Goal: Information Seeking & Learning: Learn about a topic

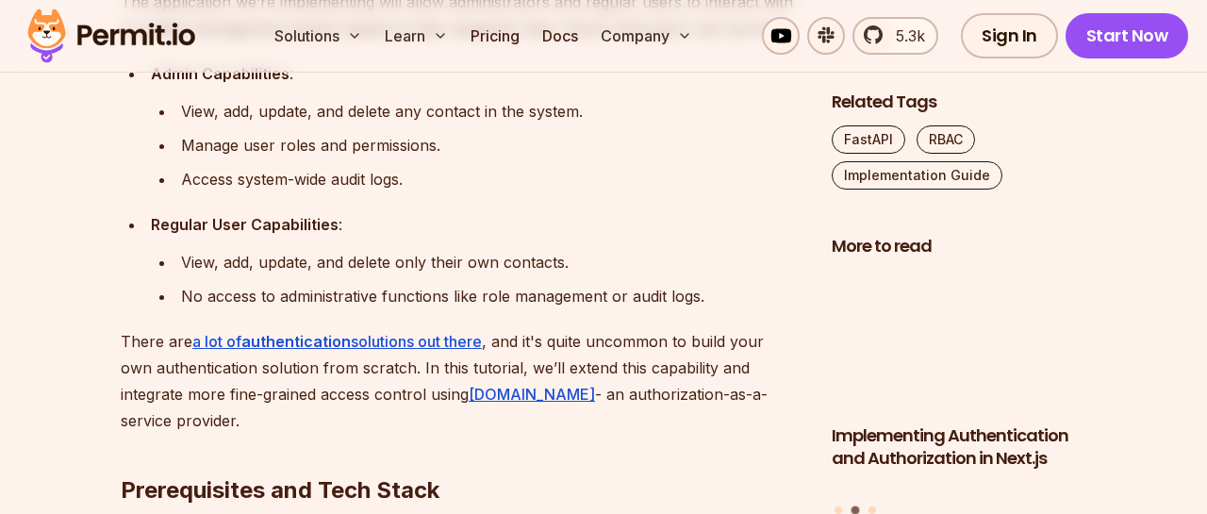
scroll to position [1472, 0]
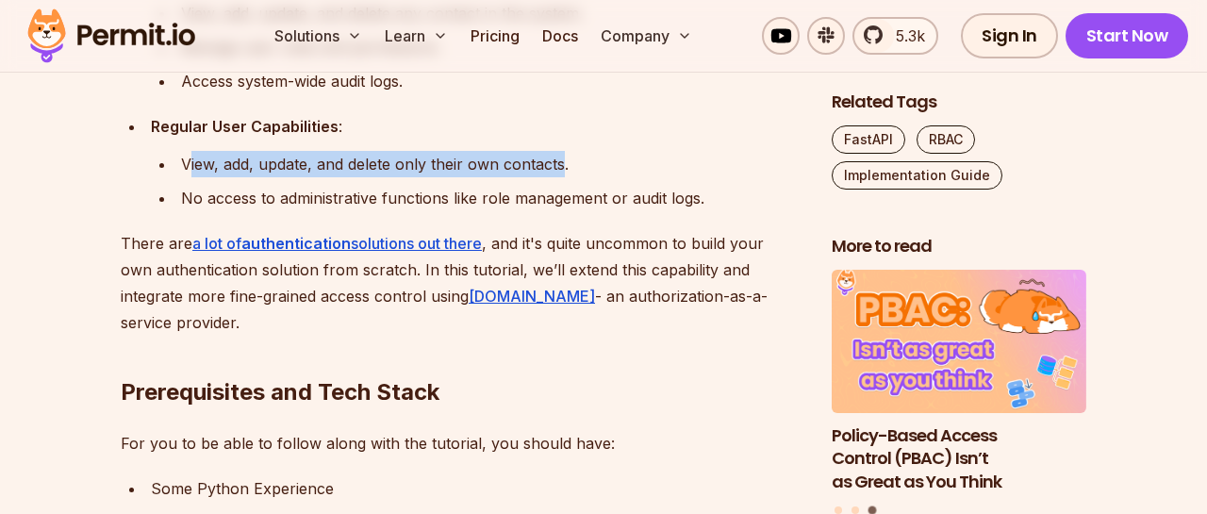
drag, startPoint x: 187, startPoint y: 160, endPoint x: 569, endPoint y: 153, distance: 382.1
click at [567, 153] on div "View, add, update, and delete only their own contacts." at bounding box center [491, 164] width 621 height 26
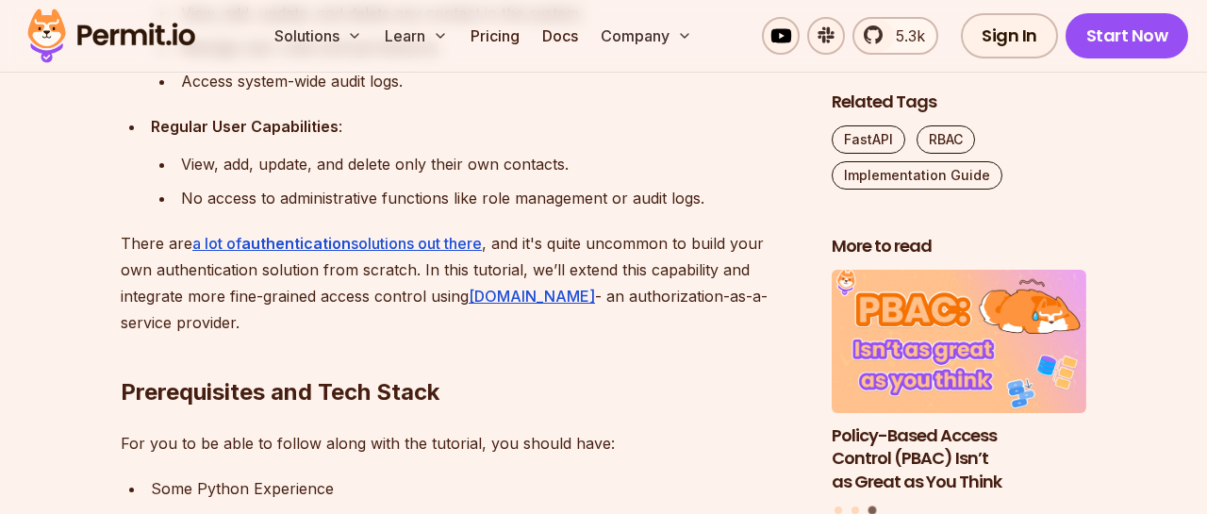
click at [567, 156] on div "View, add, update, and delete only their own contacts." at bounding box center [491, 164] width 621 height 26
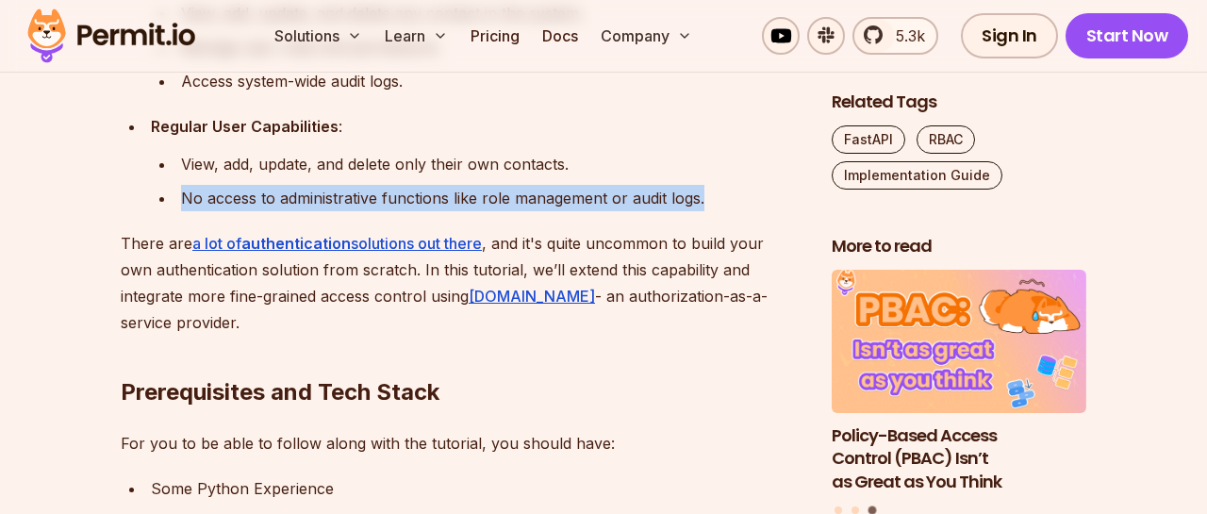
drag, startPoint x: 744, startPoint y: 191, endPoint x: 156, endPoint y: 200, distance: 588.7
click at [156, 200] on ul "View, add, update, and delete only their own contacts. No access to administrat…" at bounding box center [476, 181] width 651 height 60
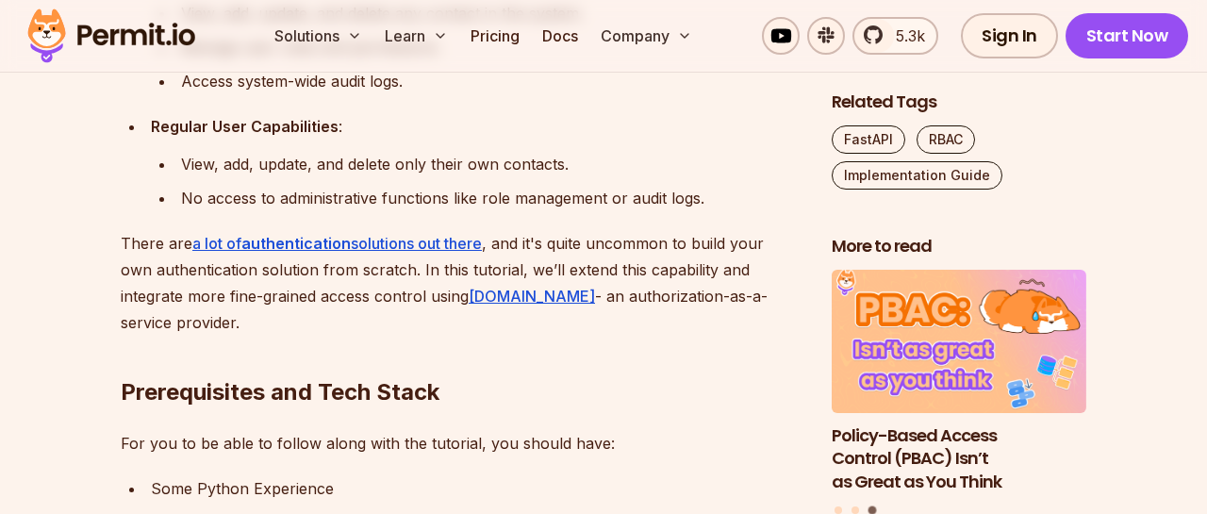
click at [156, 200] on ul "View, add, update, and delete only their own contacts. No access to administrat…" at bounding box center [476, 181] width 651 height 60
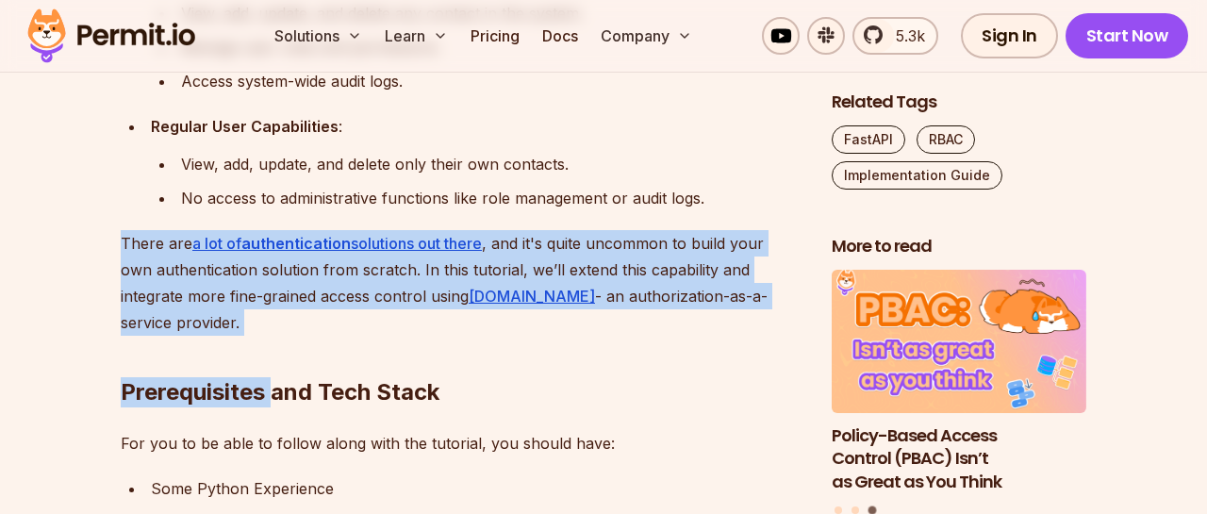
drag, startPoint x: 273, startPoint y: 335, endPoint x: 120, endPoint y: 237, distance: 181.6
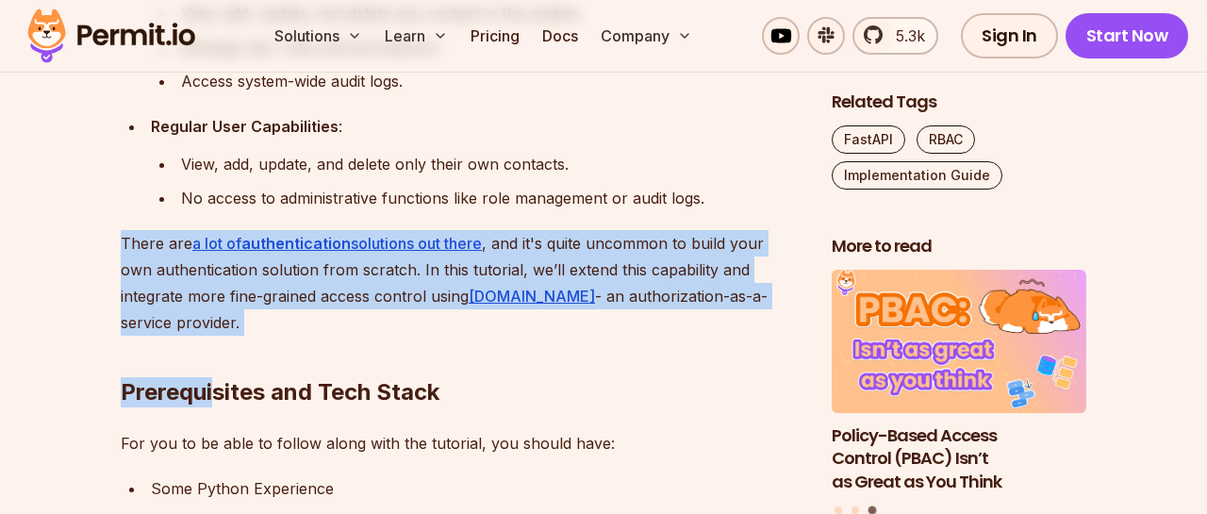
drag, startPoint x: 215, startPoint y: 320, endPoint x: 118, endPoint y: 244, distance: 123.0
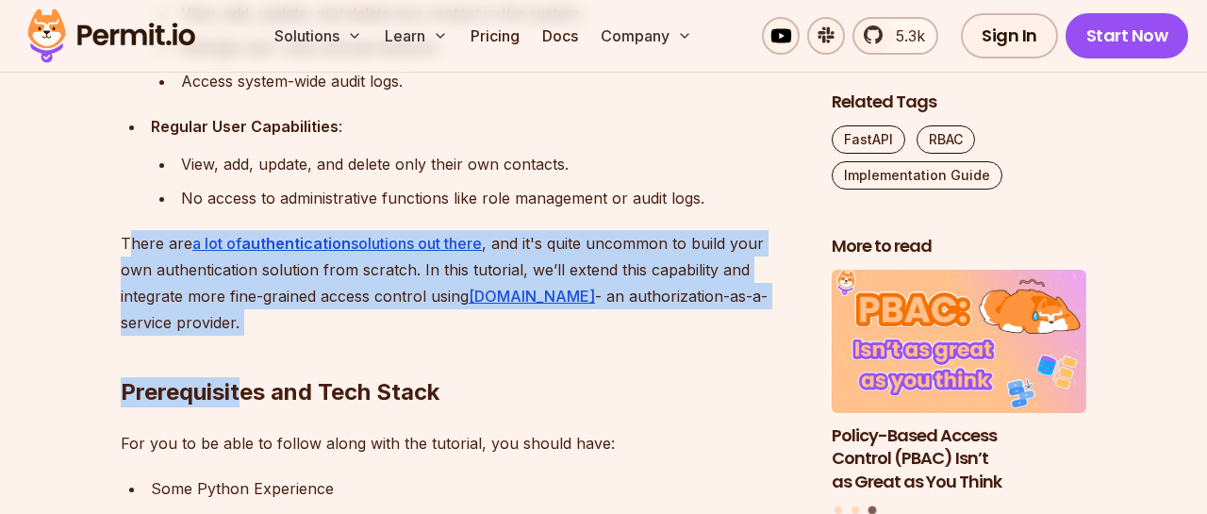
drag, startPoint x: 125, startPoint y: 242, endPoint x: 241, endPoint y: 325, distance: 141.9
click at [241, 325] on h2 "Prerequisites and Tech Stack" at bounding box center [461, 355] width 681 height 106
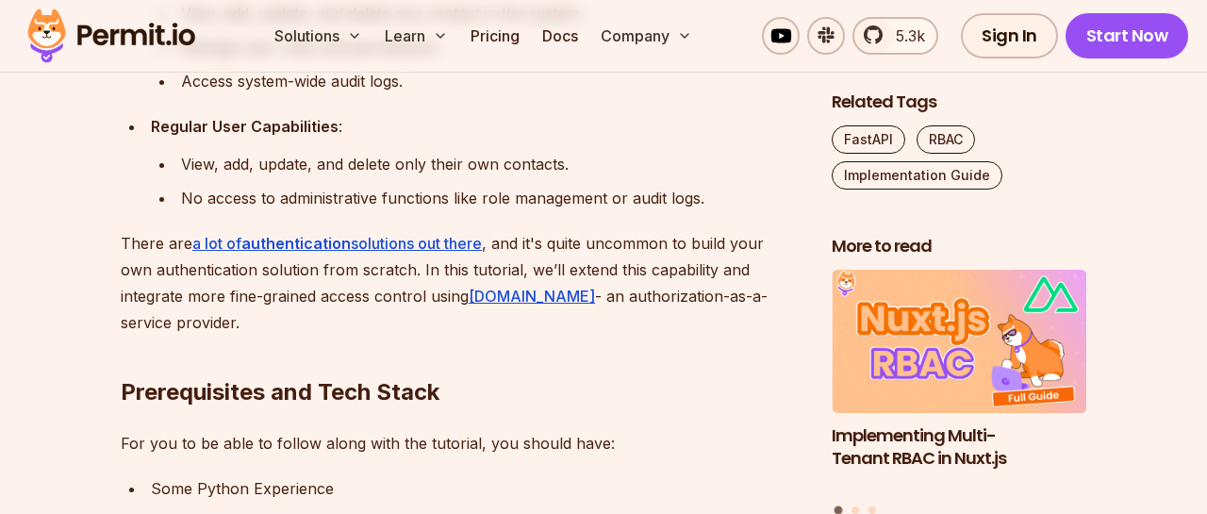
drag, startPoint x: 123, startPoint y: 241, endPoint x: 182, endPoint y: 320, distance: 98.3
click at [182, 320] on p "There are a lot of authentication solutions out there , and it's quite uncommon…" at bounding box center [461, 283] width 681 height 106
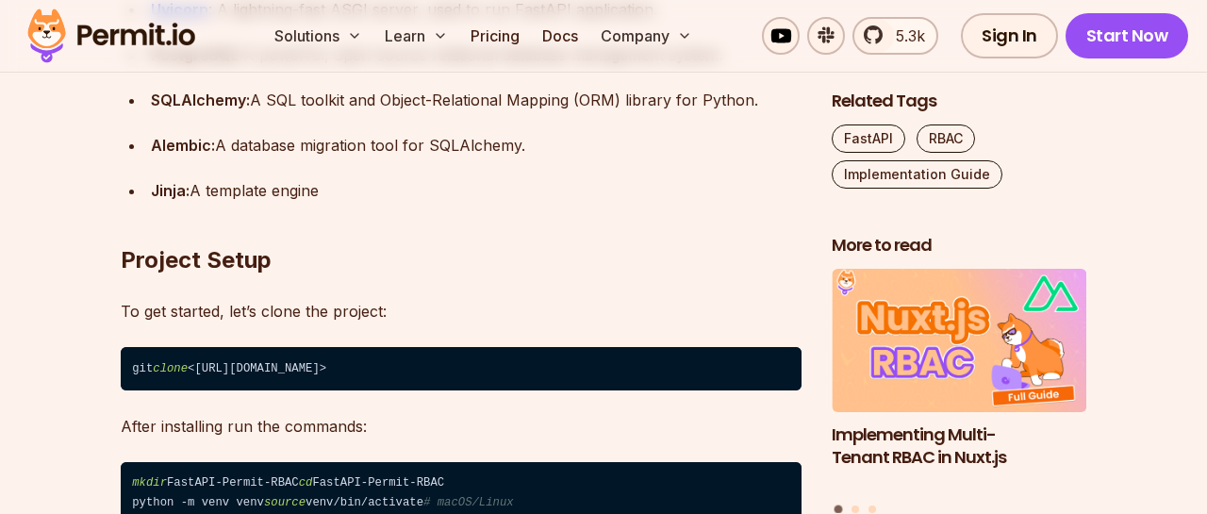
scroll to position [2256, 0]
